Goal: Information Seeking & Learning: Learn about a topic

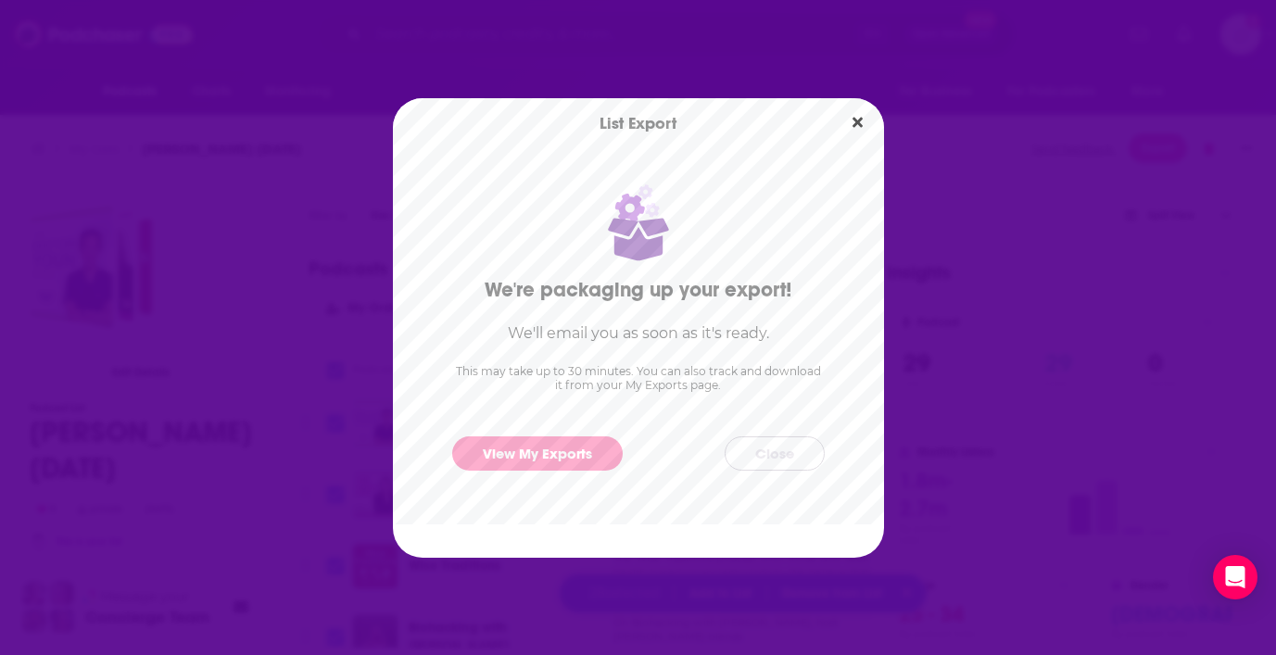
click at [772, 446] on button "Close" at bounding box center [774, 453] width 100 height 34
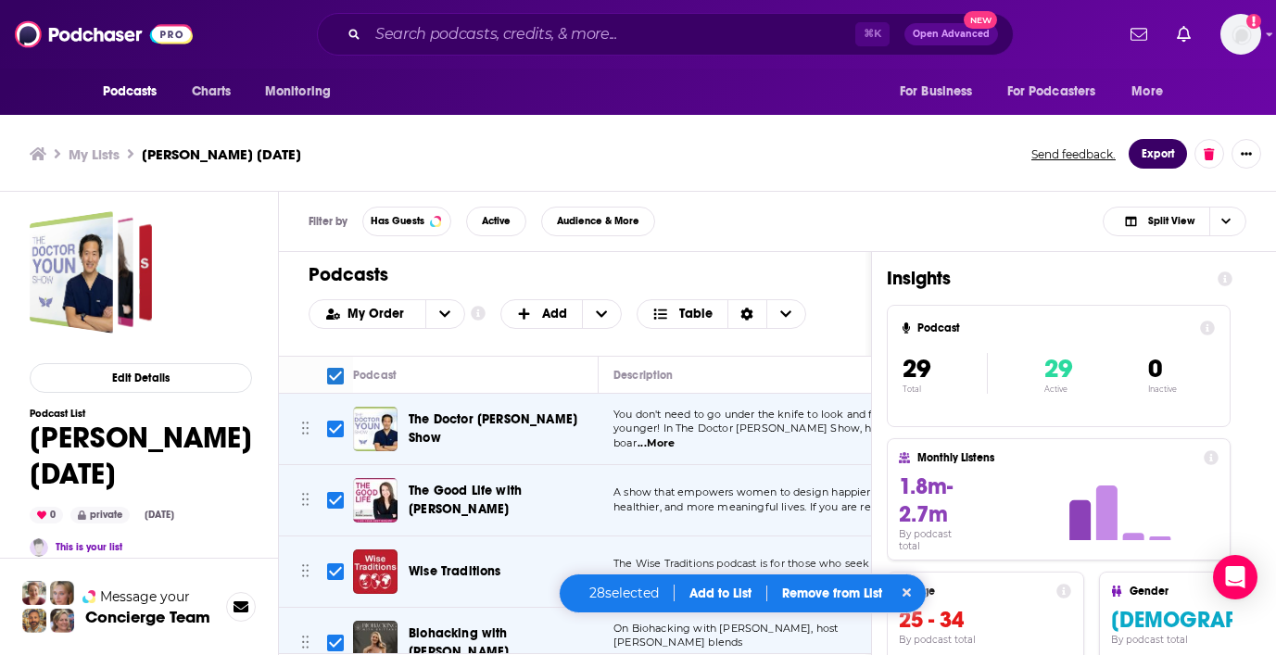
scroll to position [6, 0]
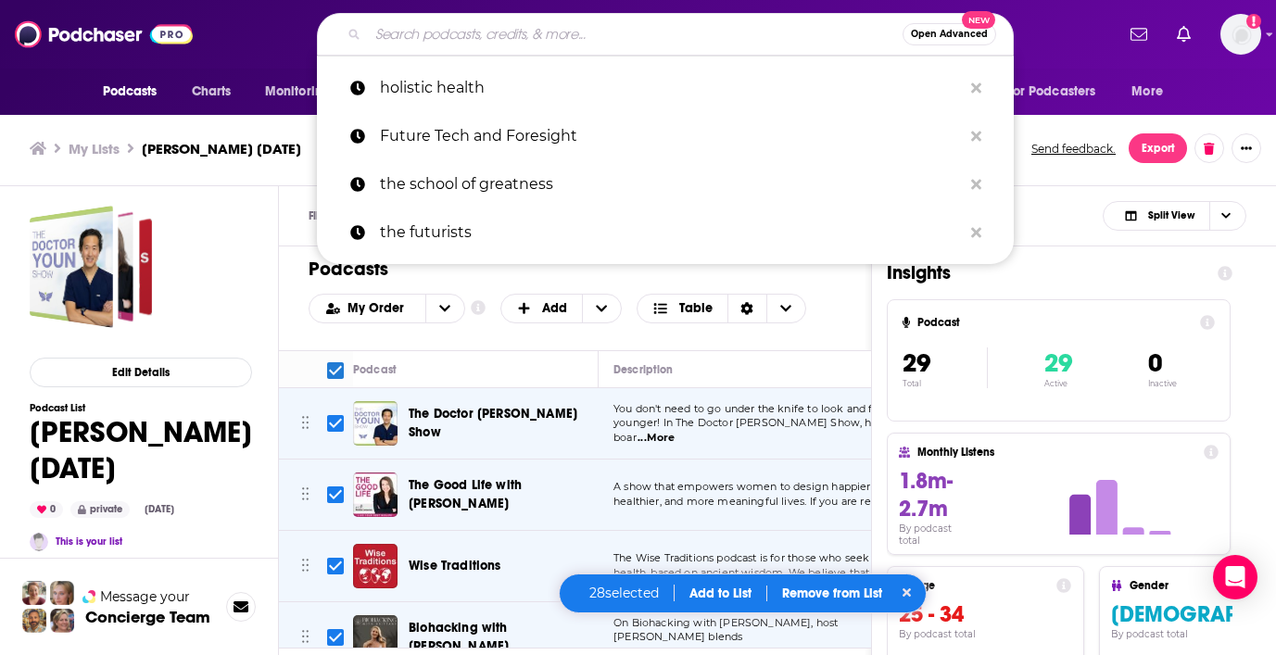
click at [539, 30] on input "Search podcasts, credits, & more..." at bounding box center [635, 34] width 535 height 30
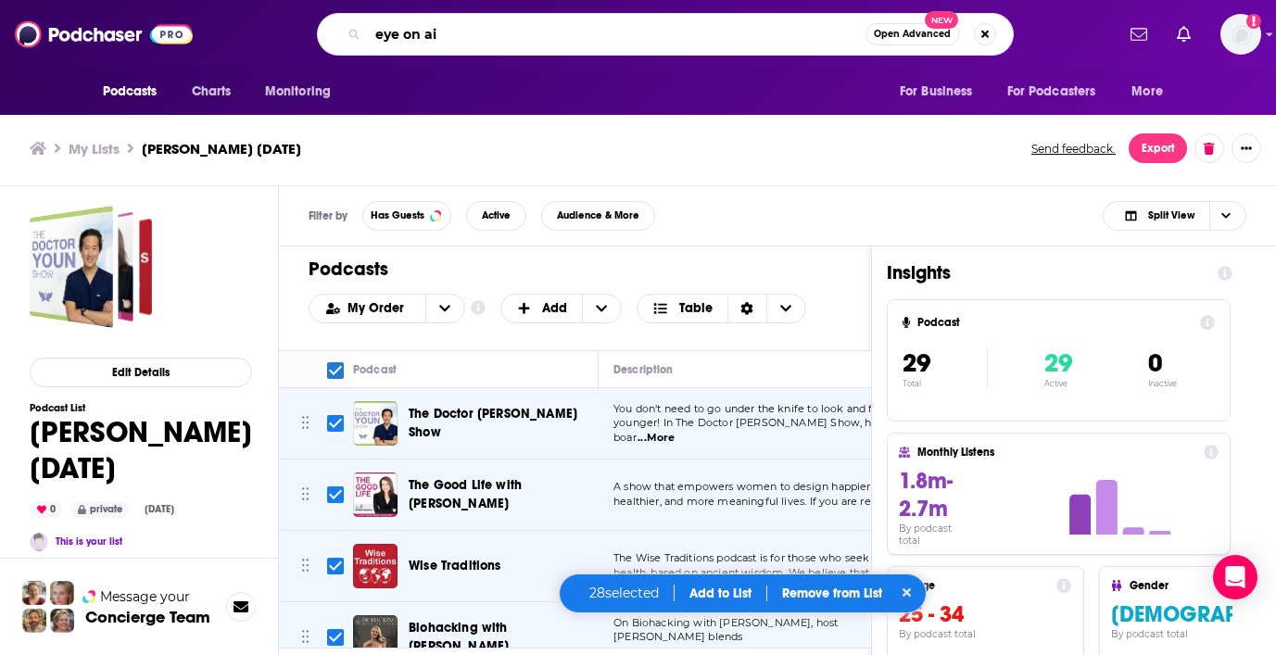
type input "eye on ai"
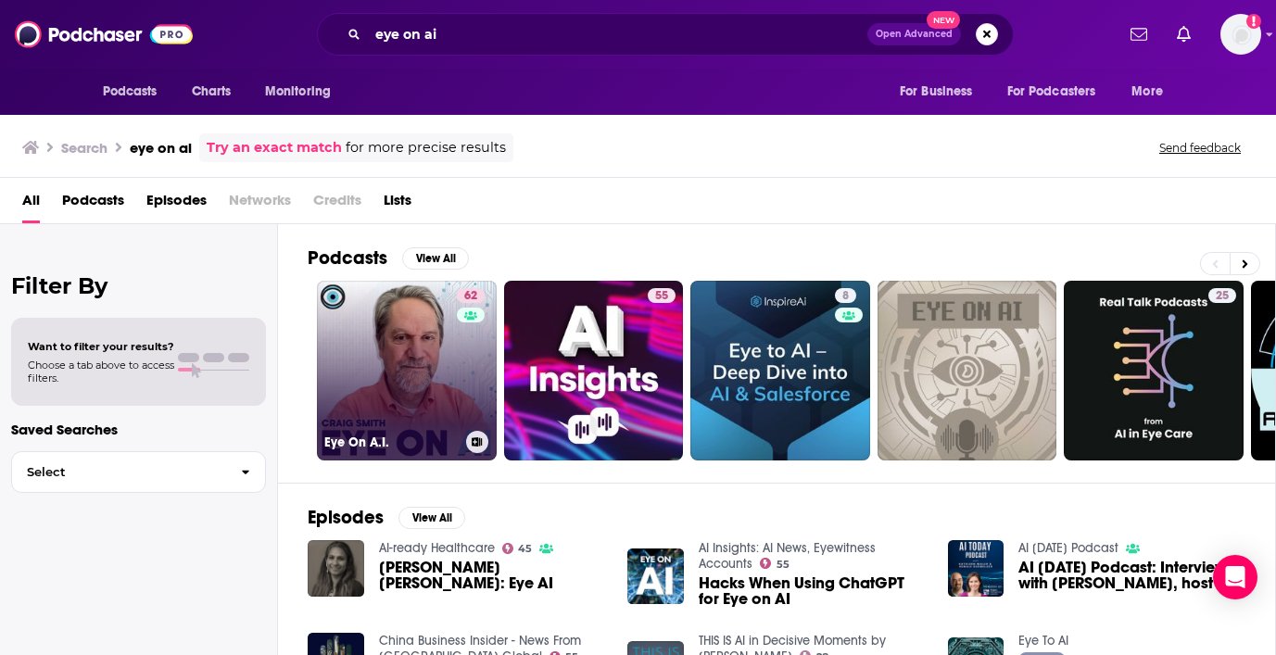
click at [409, 323] on link "62 Eye On A.I." at bounding box center [407, 371] width 180 height 180
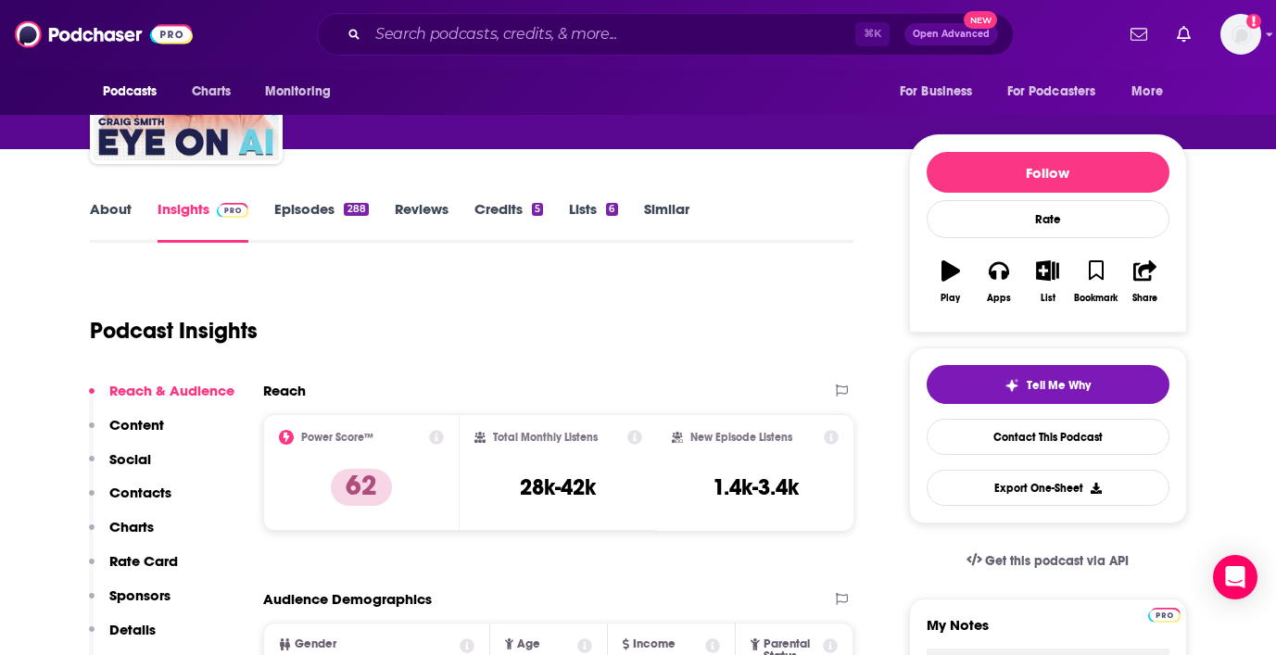
scroll to position [197, 0]
